Goal: Task Accomplishment & Management: Manage account settings

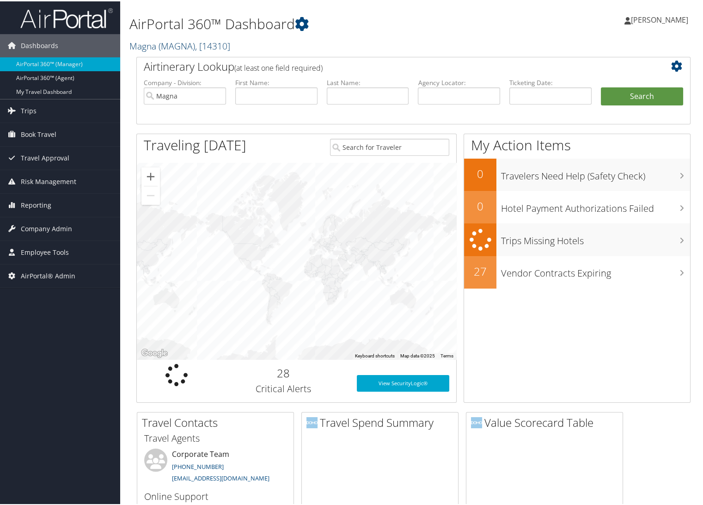
click at [172, 39] on span "( MAGNA )" at bounding box center [177, 44] width 37 height 12
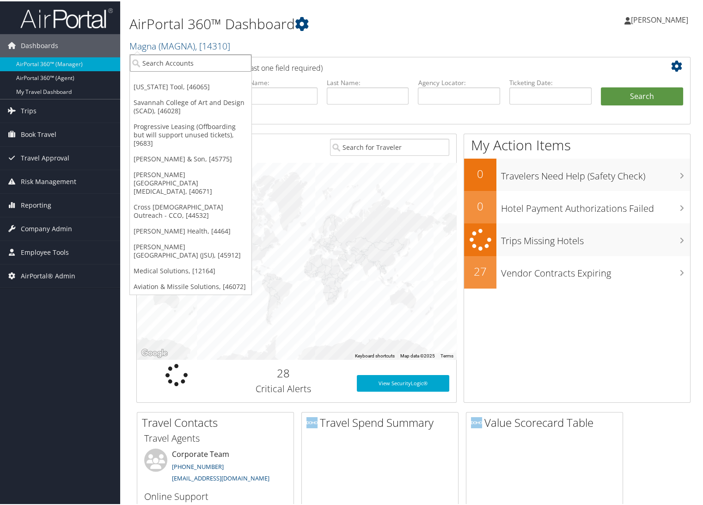
click at [173, 63] on input "search" at bounding box center [191, 61] width 122 height 17
click at [148, 277] on link "Aviation & Missile Solutions, [46072]" at bounding box center [191, 285] width 122 height 16
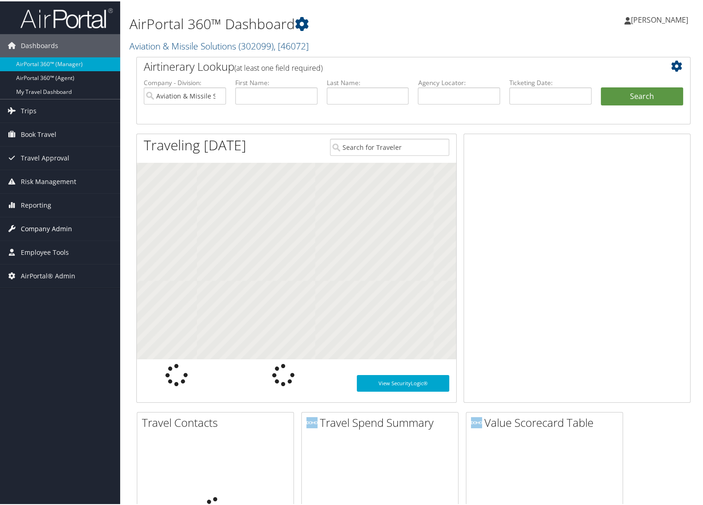
click at [33, 225] on span "Company Admin" at bounding box center [46, 227] width 51 height 23
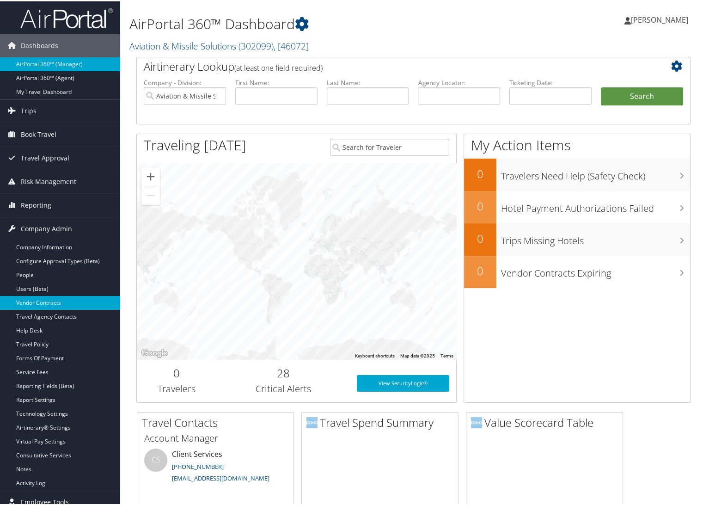
click at [45, 301] on link "Vendor Contracts" at bounding box center [60, 302] width 120 height 14
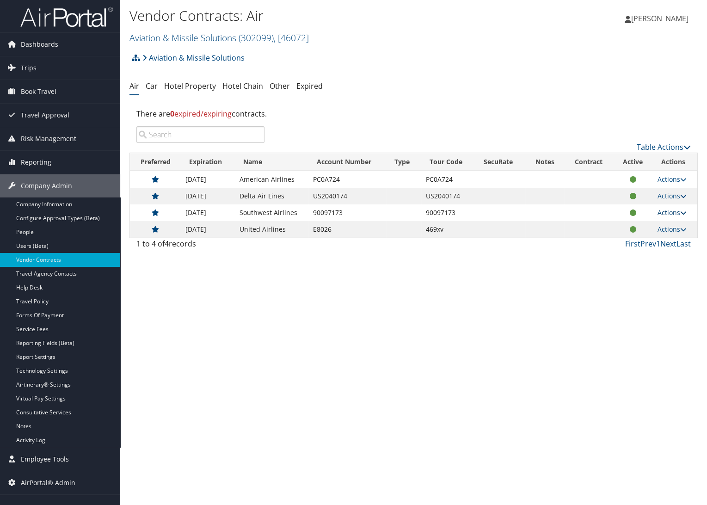
click at [664, 212] on link "Actions" at bounding box center [672, 212] width 29 height 9
click at [629, 241] on icon at bounding box center [631, 242] width 8 height 6
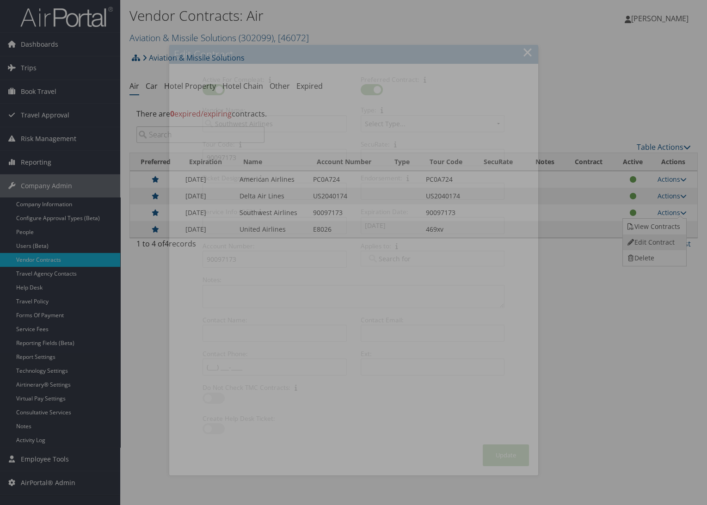
select select "[object Object]"
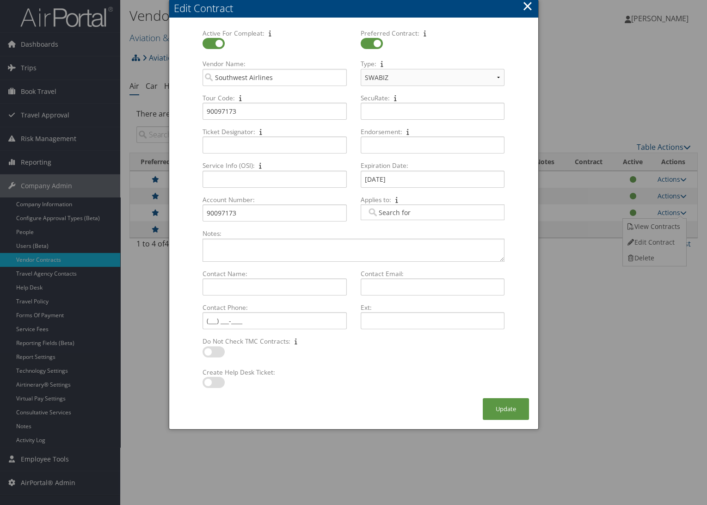
click at [521, 8] on div "Edit Contract" at bounding box center [356, 8] width 364 height 14
click at [527, 6] on button "×" at bounding box center [527, 6] width 11 height 18
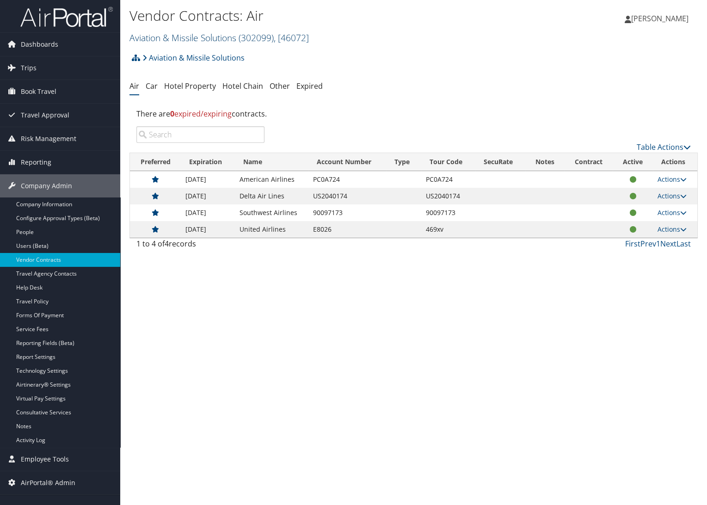
click at [155, 37] on link "Aviation & Missile Solutions ( 302099 ) , [ 46072 ]" at bounding box center [218, 37] width 179 height 12
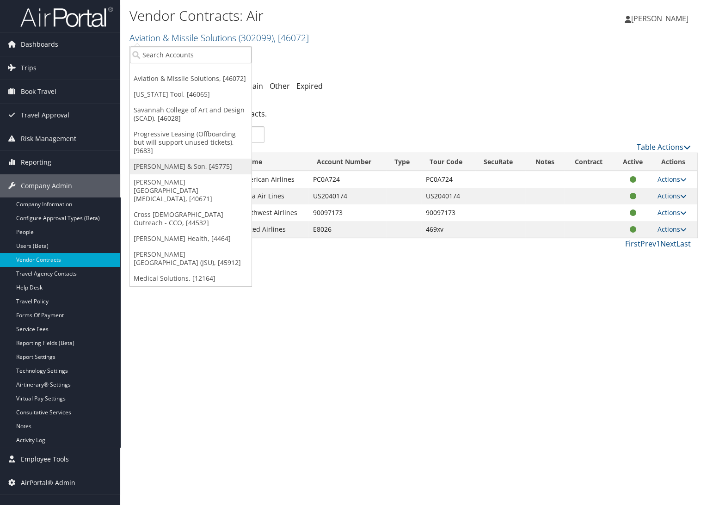
click at [164, 162] on link "[PERSON_NAME] & Son, [45775]" at bounding box center [191, 167] width 122 height 16
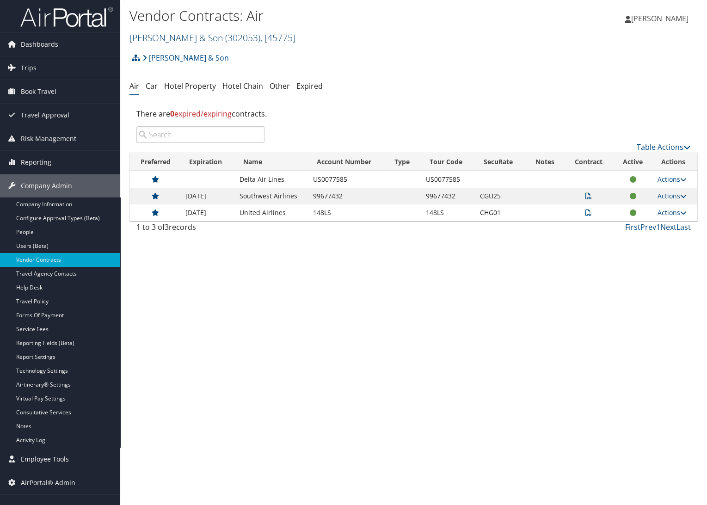
click at [163, 33] on link "[PERSON_NAME] & Son ( 302053 ) , [ 45775 ]" at bounding box center [212, 37] width 166 height 12
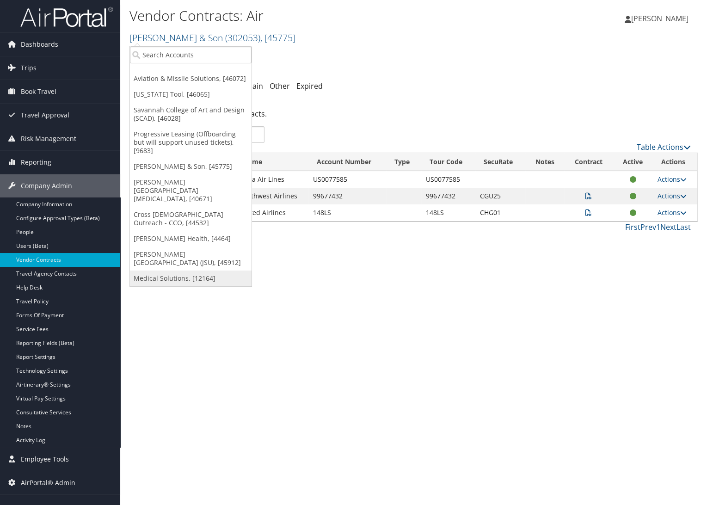
click at [173, 271] on link "Medical Solutions, [12164]" at bounding box center [191, 279] width 122 height 16
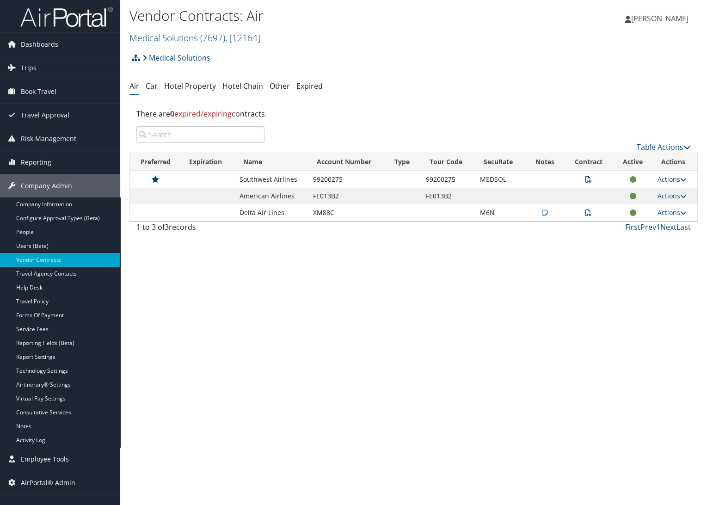
click at [143, 39] on link "Medical Solutions ( 7697 ) , [ 12164 ]" at bounding box center [194, 37] width 131 height 12
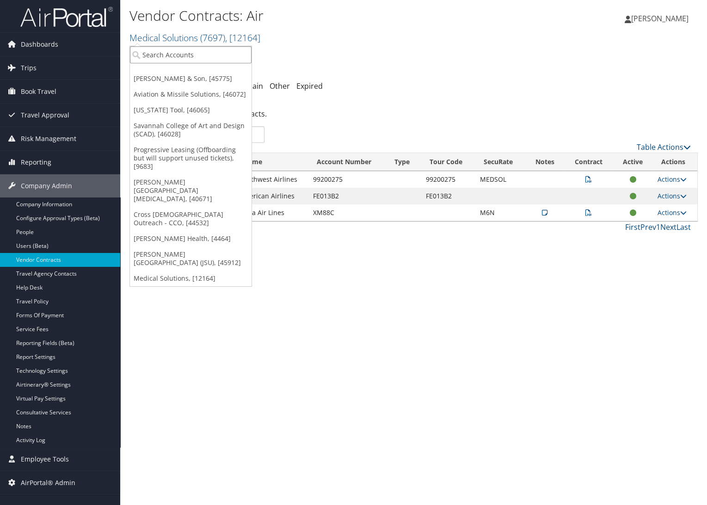
click at [147, 56] on input "search" at bounding box center [191, 54] width 122 height 17
drag, startPoint x: 345, startPoint y: 237, endPoint x: 335, endPoint y: 236, distance: 10.3
click at [345, 237] on div "Vendor Contracts: Air Medical Solutions ( 7697 ) , [ 12164 ] [PERSON_NAME] & So…" at bounding box center [413, 252] width 587 height 505
